Goal: Transaction & Acquisition: Purchase product/service

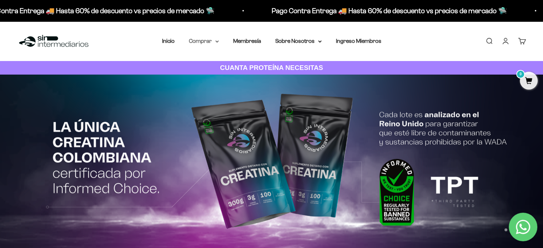
click at [202, 40] on summary "Comprar" at bounding box center [204, 40] width 30 height 9
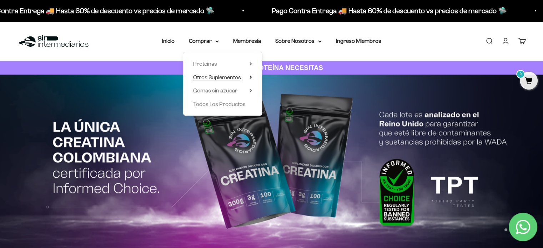
click at [206, 76] on span "Otros Suplementos" at bounding box center [217, 77] width 48 height 6
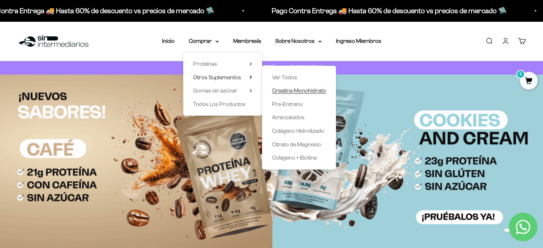
click at [304, 89] on span "Creatina Monohidrato" at bounding box center [299, 91] width 54 height 6
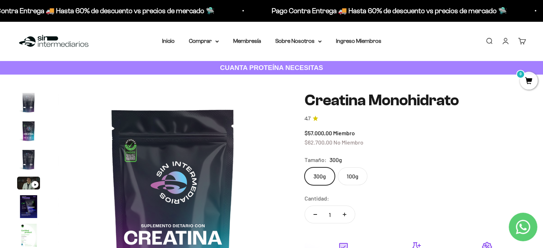
scroll to position [29, 0]
click at [27, 185] on img "Ir al artículo 5" at bounding box center [28, 183] width 23 height 13
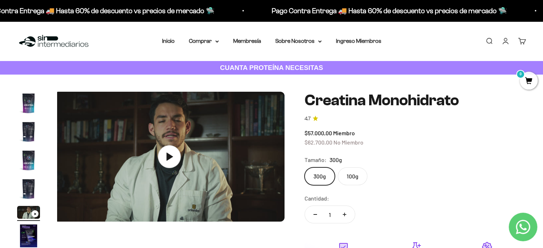
scroll to position [0, 956]
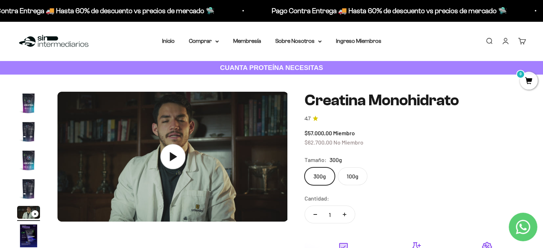
click at [171, 161] on icon at bounding box center [172, 156] width 25 height 25
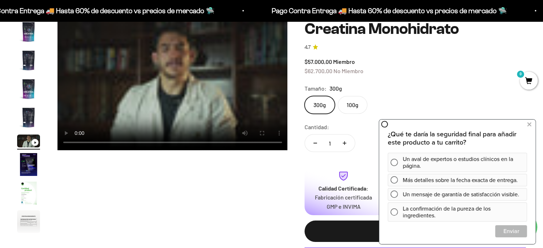
scroll to position [36, 0]
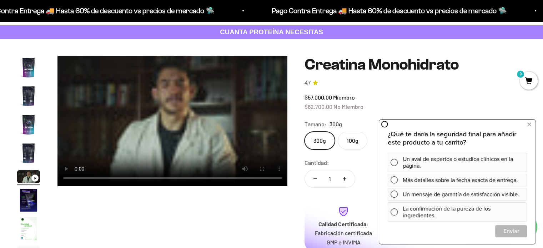
click at [159, 151] on video "Creatina Monohidrato" at bounding box center [173, 121] width 230 height 130
click at [173, 138] on video "Creatina Monohidrato" at bounding box center [173, 121] width 230 height 130
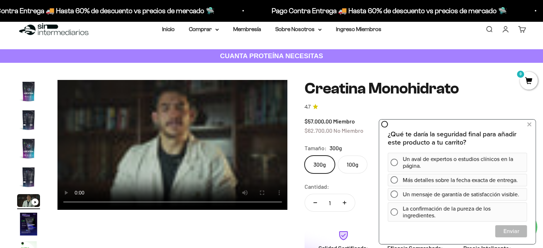
scroll to position [0, 0]
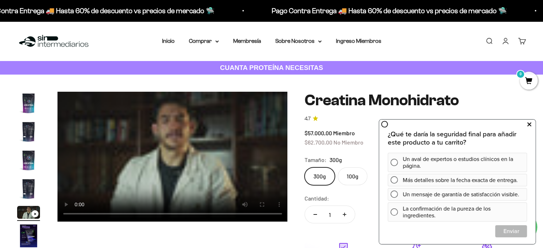
click at [531, 125] on icon at bounding box center [530, 124] width 4 height 9
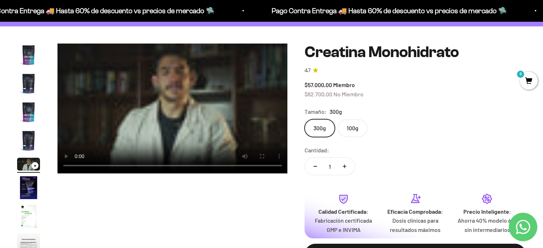
scroll to position [36, 0]
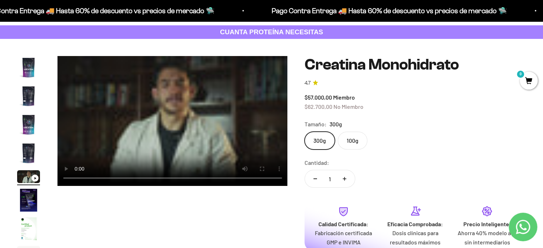
click at [190, 78] on video "Creatina Monohidrato" at bounding box center [173, 121] width 230 height 130
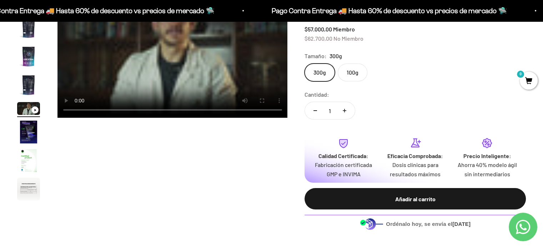
scroll to position [107, 0]
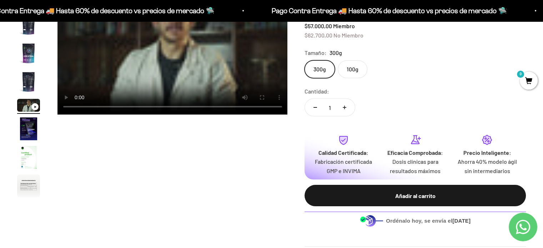
click at [33, 135] on img "Ir al artículo 6" at bounding box center [28, 129] width 23 height 23
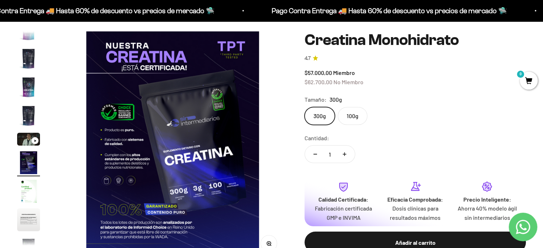
scroll to position [71, 0]
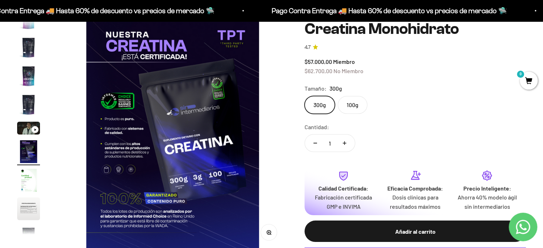
click at [23, 185] on img "Ir al artículo 7" at bounding box center [28, 180] width 23 height 23
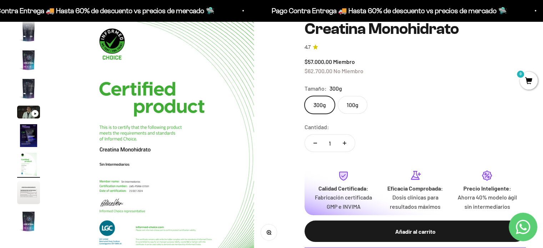
scroll to position [107, 0]
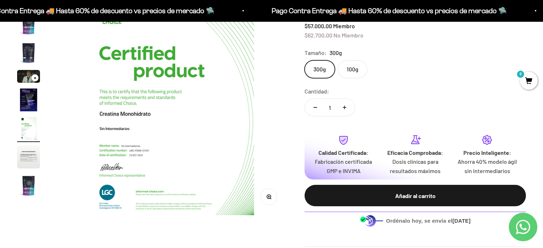
click at [30, 165] on img "Ir al artículo 8" at bounding box center [28, 157] width 23 height 23
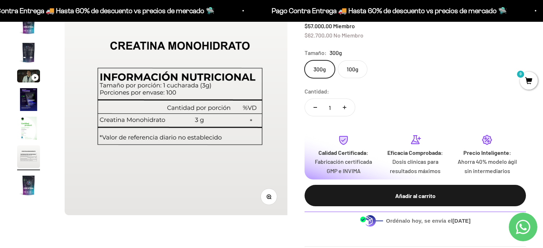
scroll to position [0, 1674]
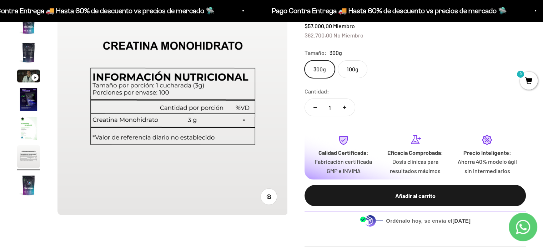
click at [31, 182] on img "Ir al artículo 9" at bounding box center [28, 185] width 23 height 23
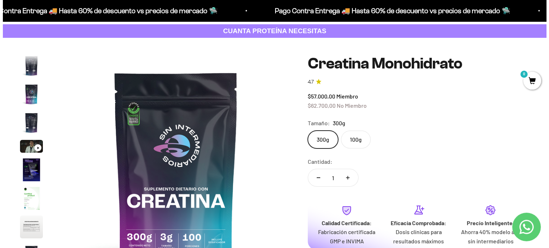
scroll to position [36, 0]
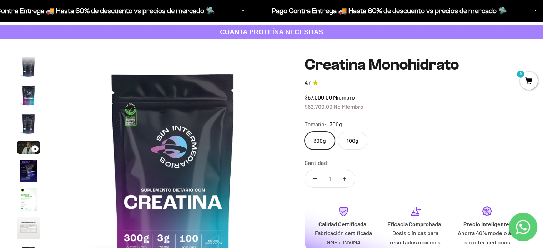
click at [527, 84] on span "0" at bounding box center [529, 81] width 18 height 18
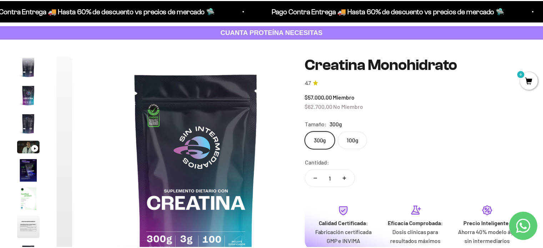
scroll to position [0, 1937]
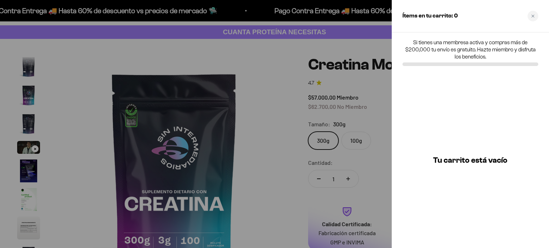
click at [359, 93] on div at bounding box center [274, 124] width 549 height 248
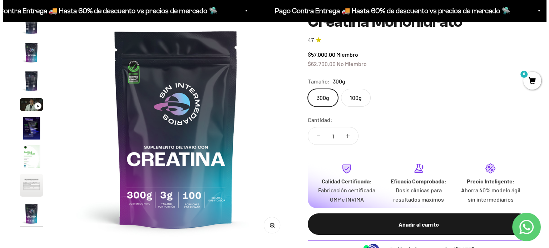
scroll to position [107, 0]
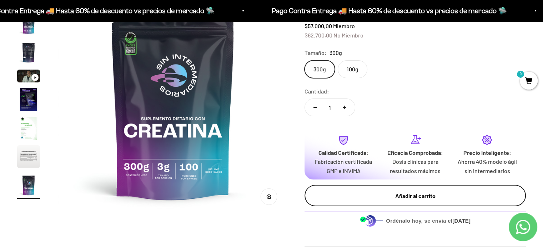
click at [409, 198] on div "Añadir al carrito" at bounding box center [415, 196] width 193 height 9
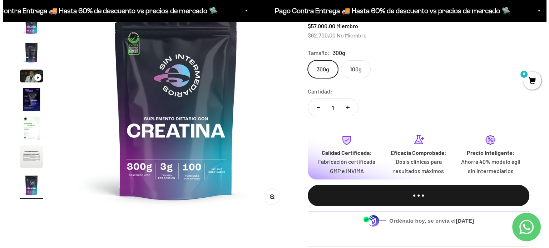
scroll to position [0, 1937]
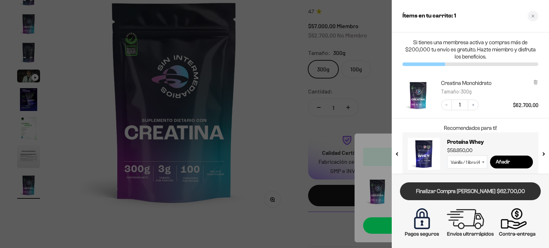
click at [463, 193] on link "Finalizar Compra [PERSON_NAME] $62.700,00" at bounding box center [470, 192] width 141 height 18
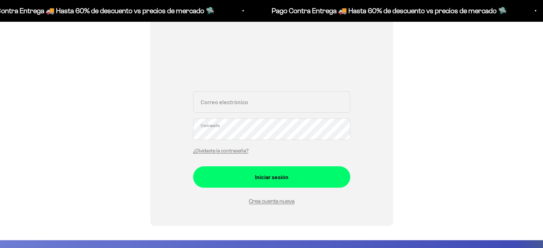
scroll to position [107, 0]
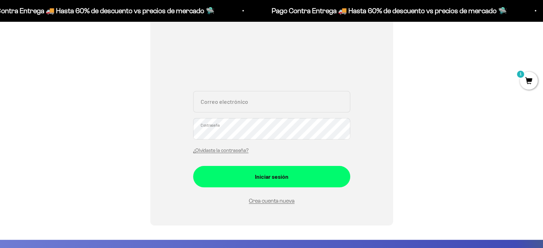
click at [261, 109] on input "Correo electrónico" at bounding box center [271, 101] width 157 height 21
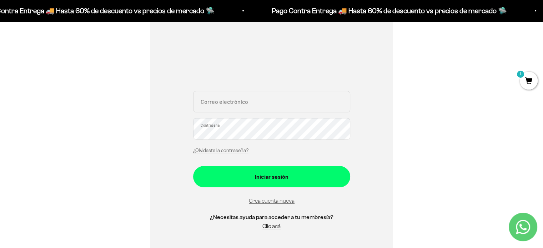
type input "[EMAIL_ADDRESS][DOMAIN_NAME]"
click at [272, 203] on link "Crea cuenta nueva" at bounding box center [272, 201] width 46 height 6
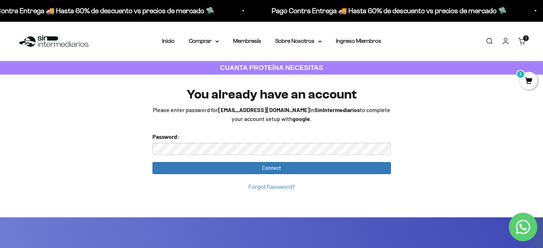
click at [280, 188] on link "Forgot Password?" at bounding box center [272, 187] width 46 height 6
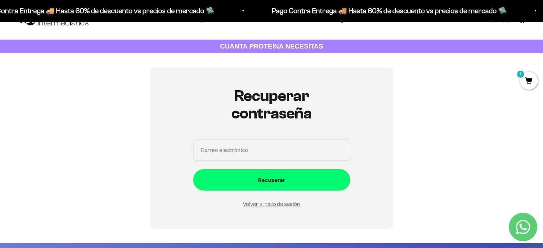
scroll to position [9, 0]
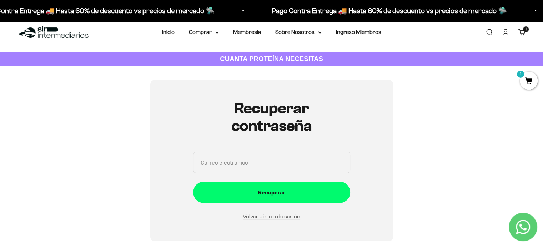
click at [249, 166] on input "Correo electrónico" at bounding box center [271, 162] width 157 height 21
type input "Sandrasaldarriaga2011@gmail.com"
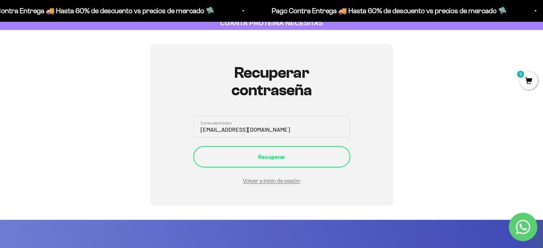
click at [268, 163] on button "Recuperar" at bounding box center [271, 156] width 157 height 21
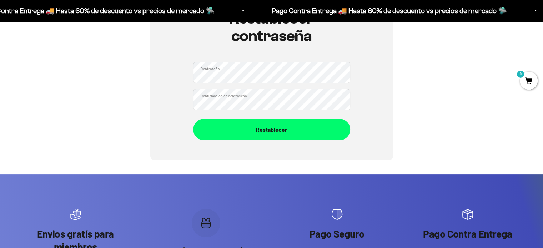
scroll to position [107, 0]
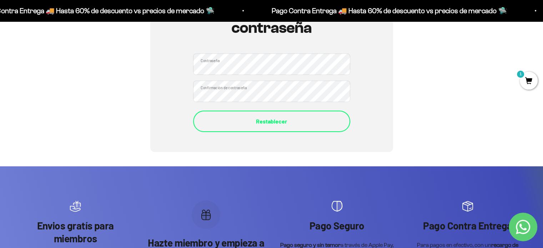
click at [201, 121] on button "Restablecer" at bounding box center [271, 121] width 157 height 21
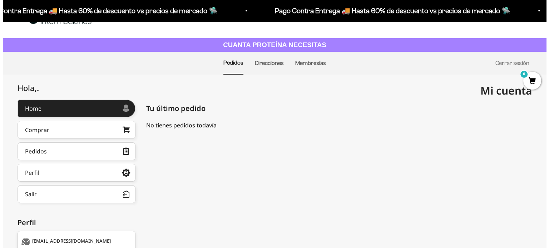
scroll to position [36, 0]
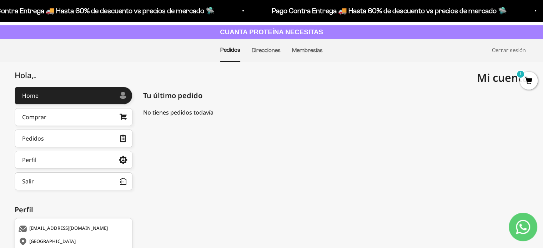
click at [526, 81] on span "1" at bounding box center [529, 81] width 18 height 18
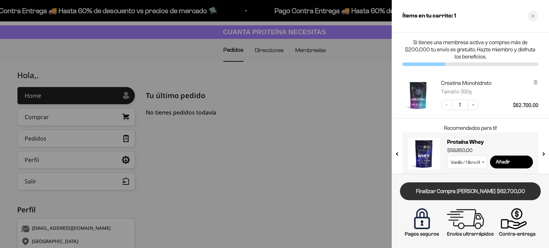
click at [454, 194] on link "Finalizar Compra [PERSON_NAME] $62.700,00" at bounding box center [470, 192] width 141 height 18
